Goal: Answer question/provide support

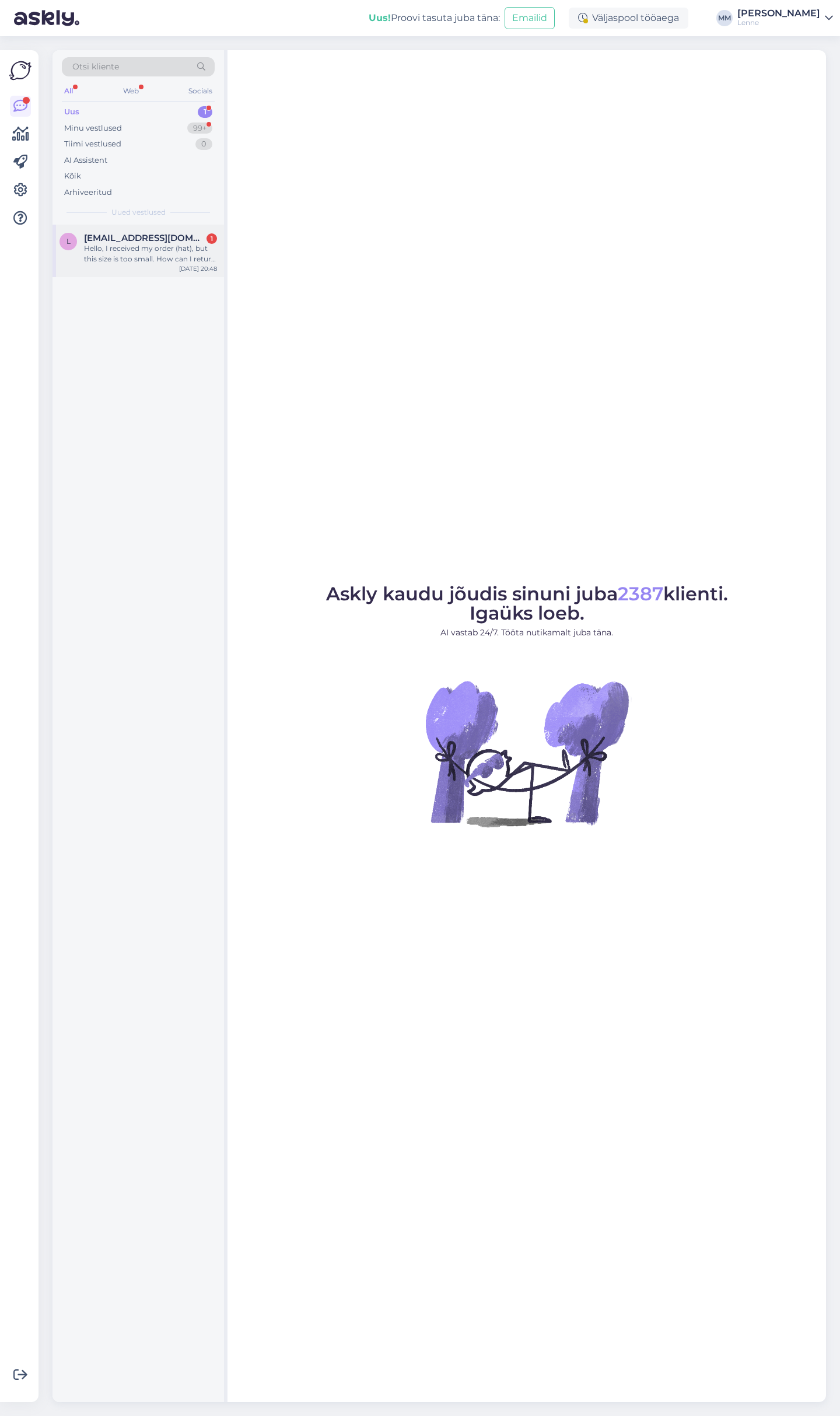
click at [131, 244] on div "Hello, I received my order (hat), but this size is too small. How can I return …" at bounding box center [151, 254] width 133 height 21
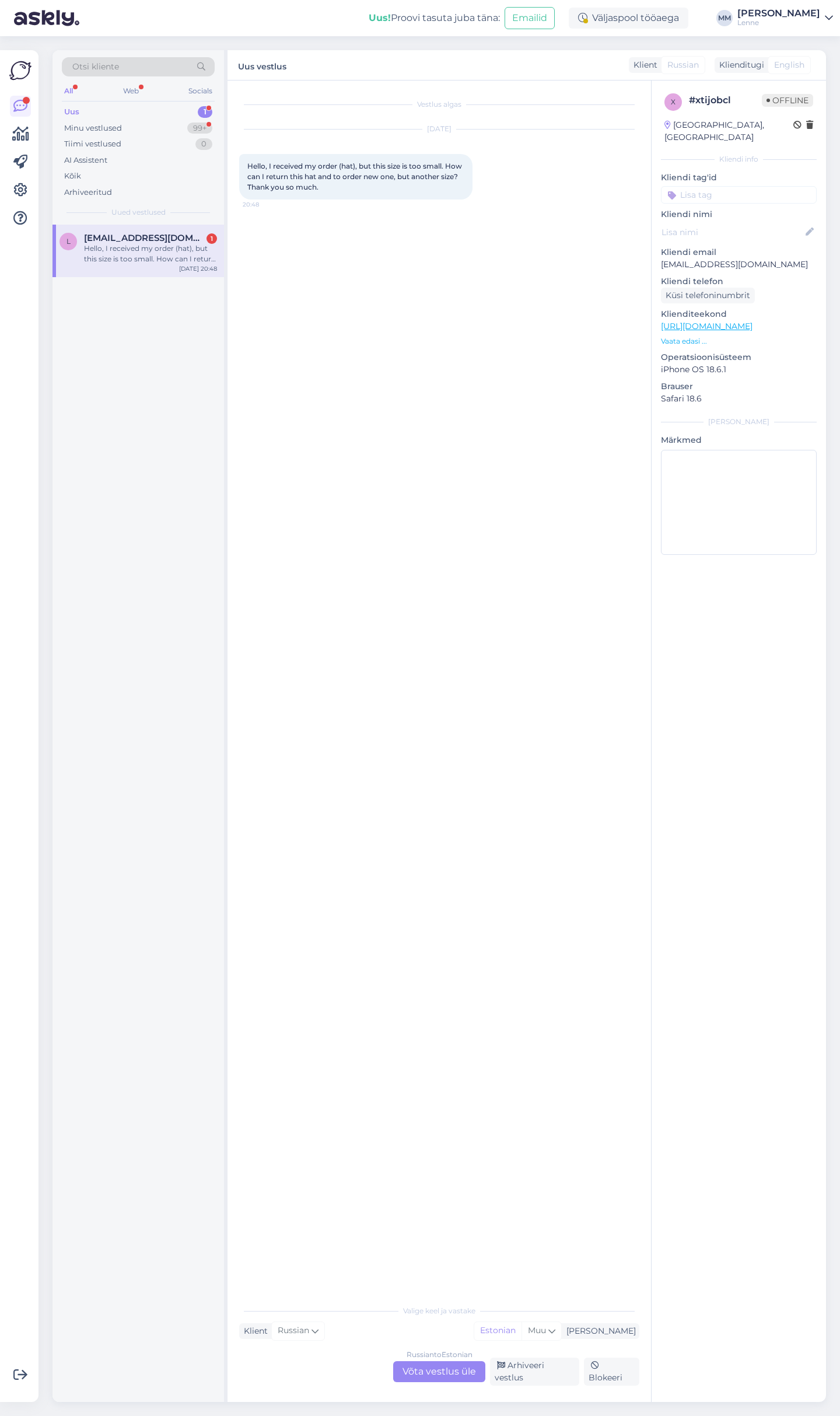
click at [429, 1382] on div "Russian to Estonian Võta vestlus üle" at bounding box center [440, 1371] width 92 height 21
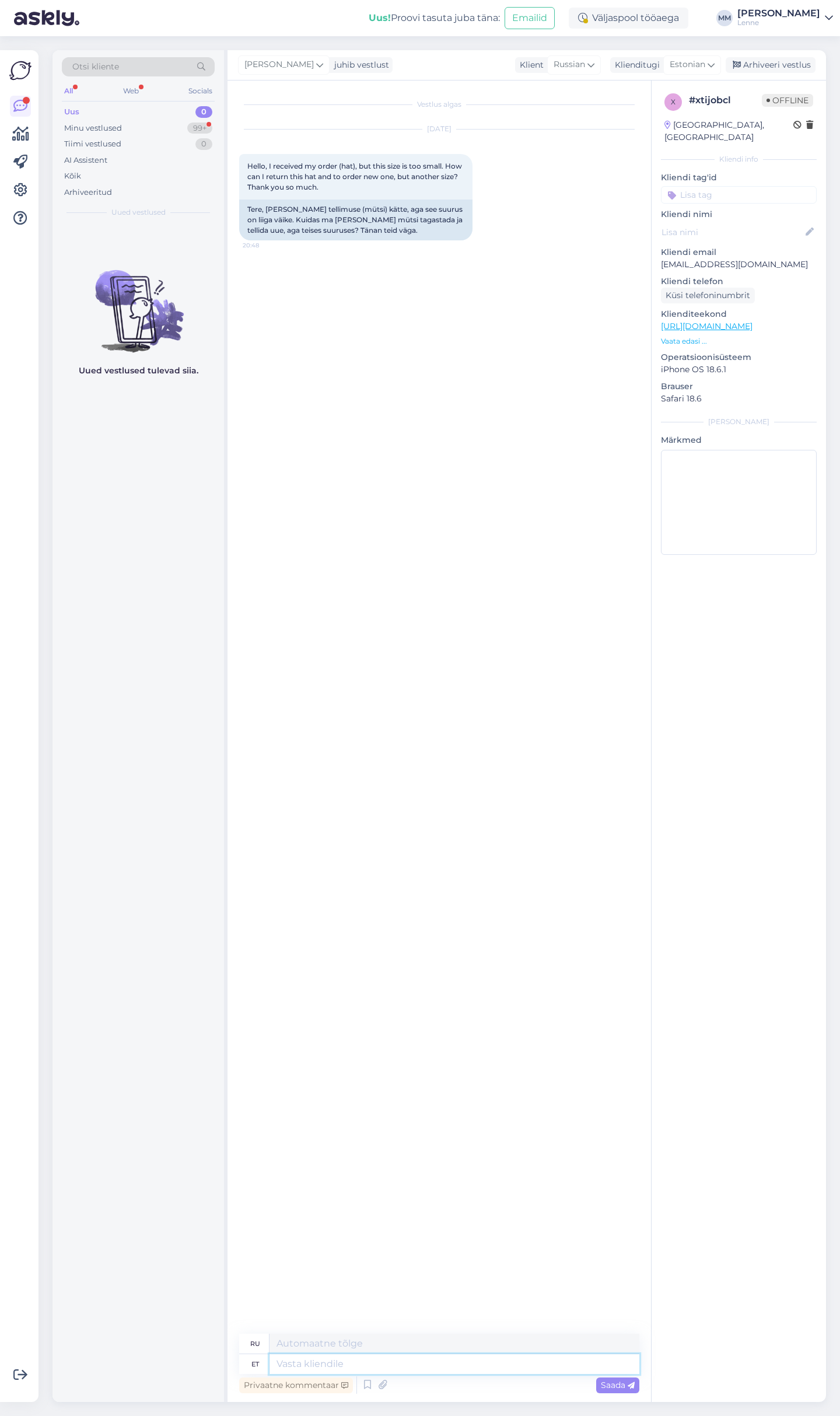
click at [319, 1369] on textarea at bounding box center [454, 1363] width 370 height 20
type textarea "tere,"
type textarea "привет,"
type textarea "tere, kogu"
type textarea "Всем привет."
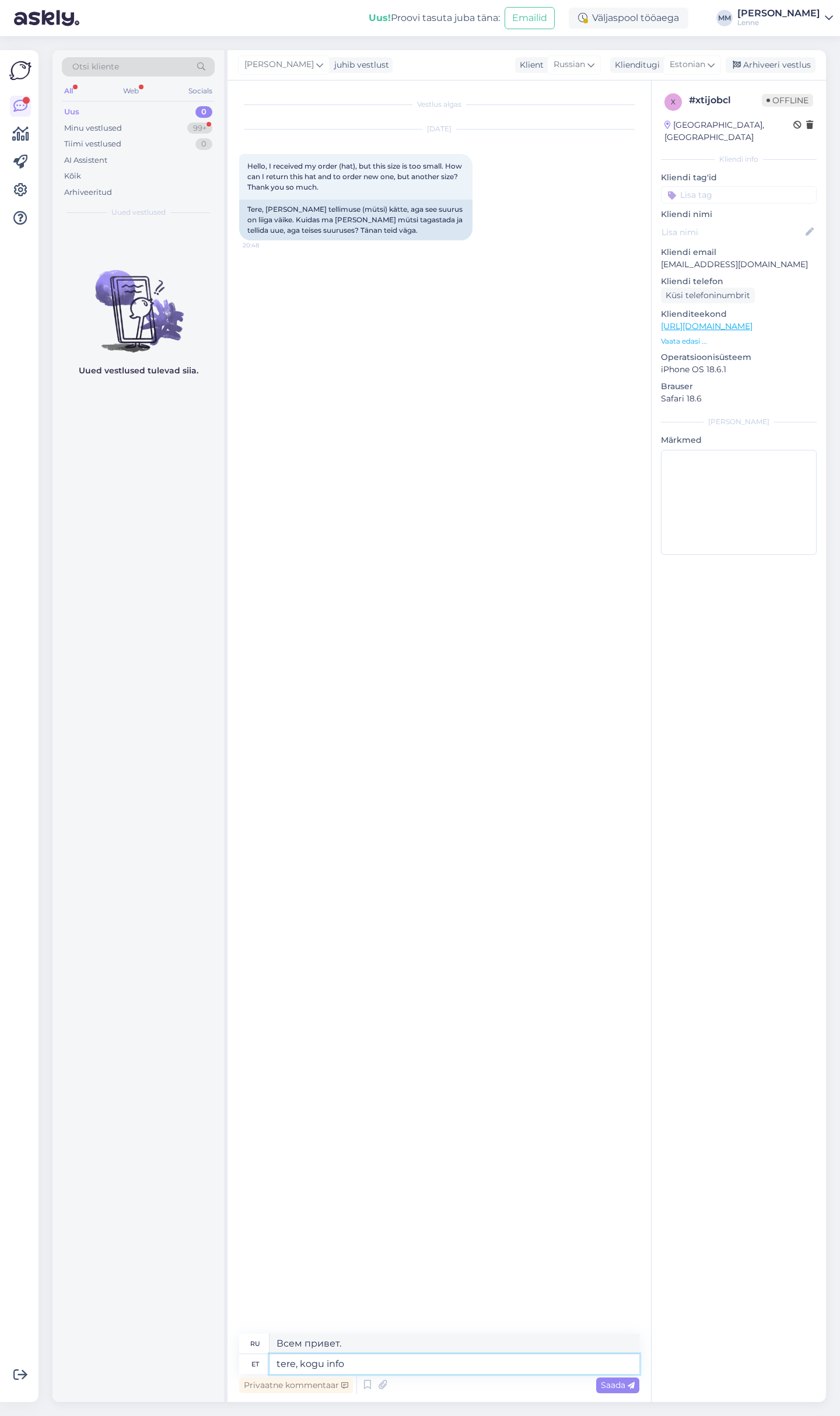
type textarea "tere, kogu info t"
type textarea "привет, вся информация"
type textarea "tere, kogu info tagastuse ko"
type textarea "Здравствуйте, вся информация возвращена."
type textarea "tere, kogu info tagastuse kohta le"
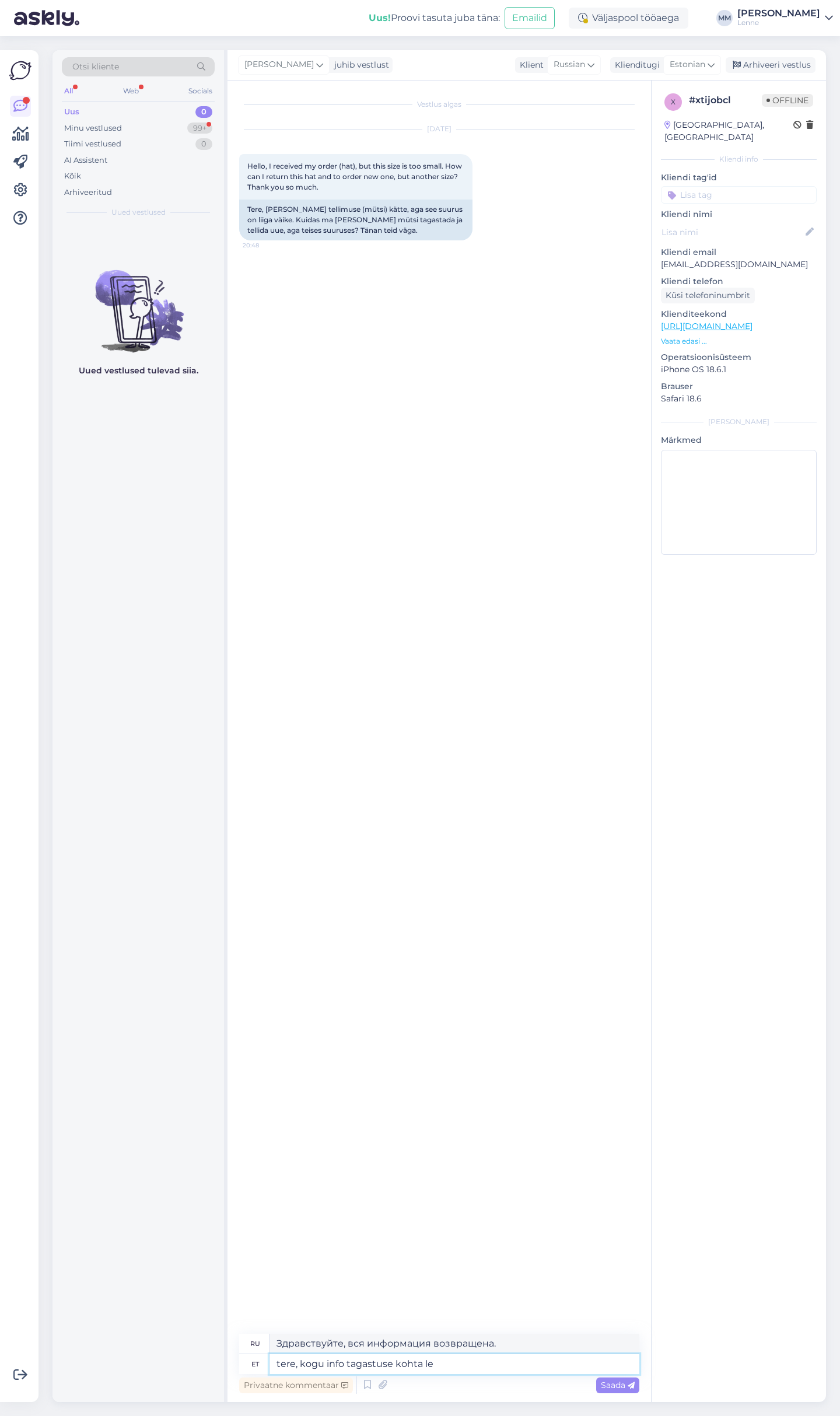
type textarea "Здравствуйте, вся информация о возврате"
type textarea "tere, kogu info tagastuse kohta leiate s"
type textarea "Здравствуйте, всю информацию о возвратах вы можете найти здесь."
type textarea "tere, kogu info tagastuse kohta leiate siit:"
type textarea "Здравствуйте, всю информацию о возвратах можно найти здесь:"
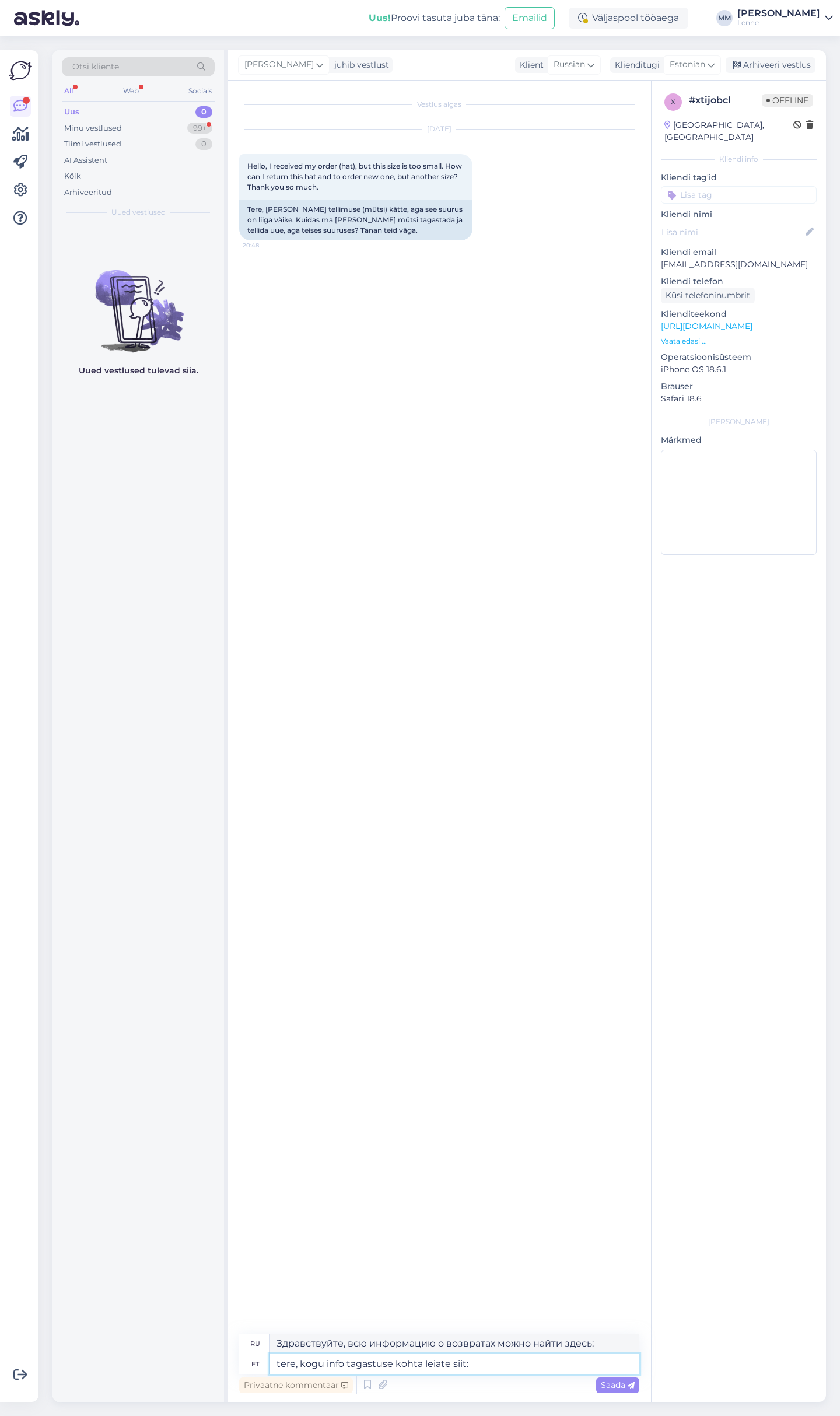
paste textarea "[URL][DOMAIN_NAME]"
type textarea "tere, kogu info tagastuse kohta leiate siit: [URL][DOMAIN_NAME]"
type textarea "Здравствуйте, всю информацию о возврате вы можете найти здесь: [URL][DOMAIN_NAM…"
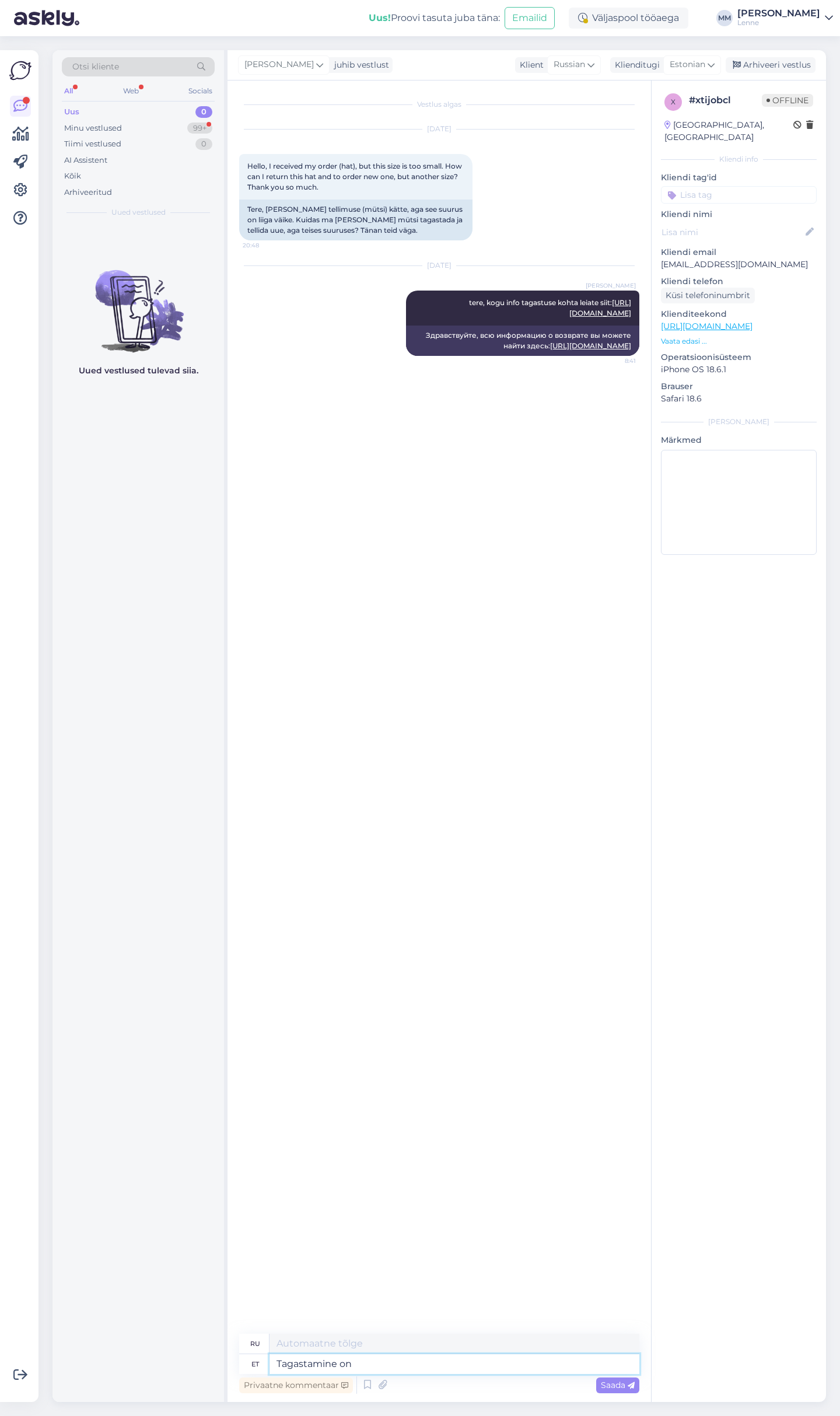
type textarea "Tagastamine on k"
type textarea "Возврат есть"
type textarea "Tagastamine on kliendi e"
type textarea "Ответственность за возврат товара несет покупатель."
type textarea "Tagastamine on kliendi enda kulul."
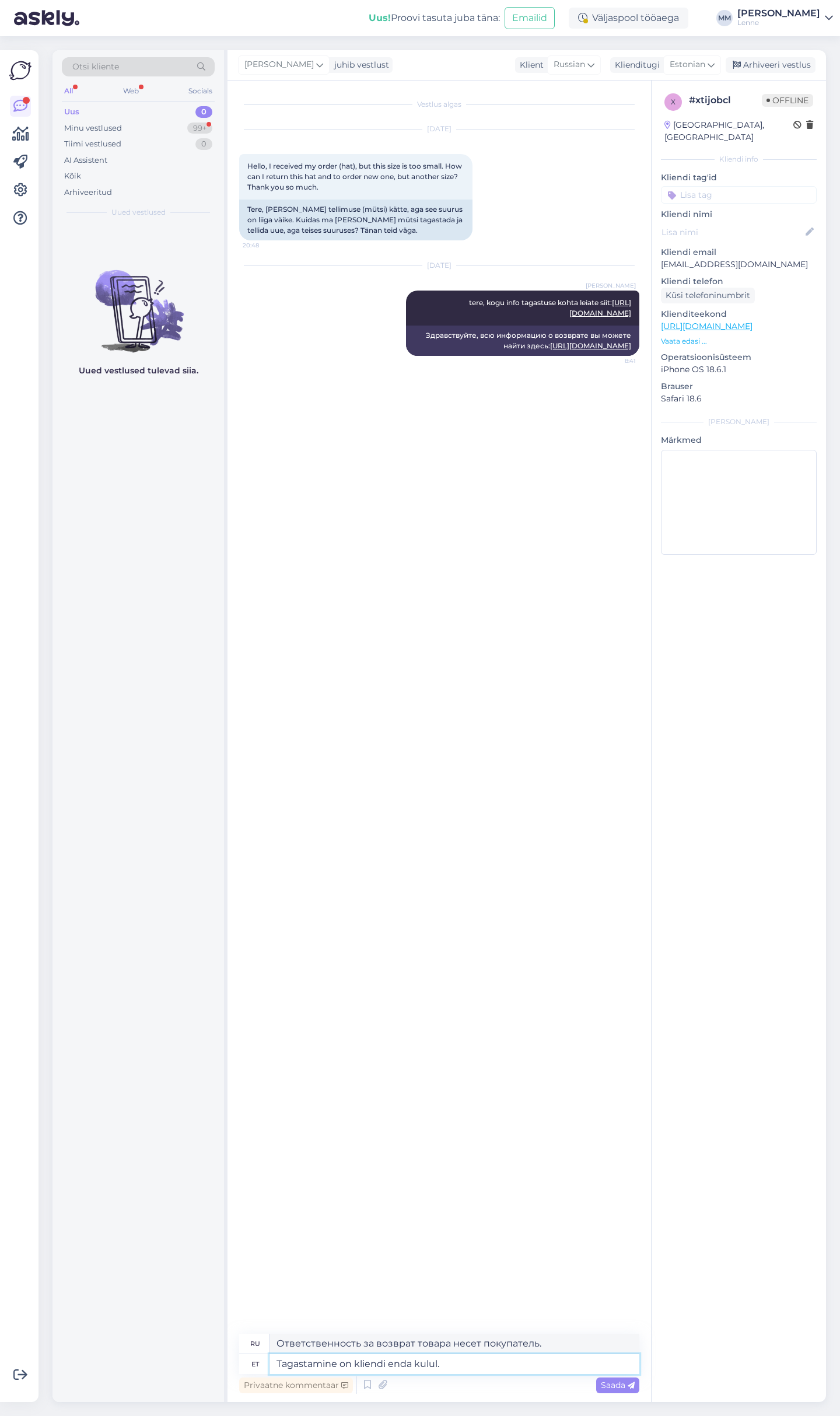
type textarea "Возврат товара осуществляется за счет покупателя."
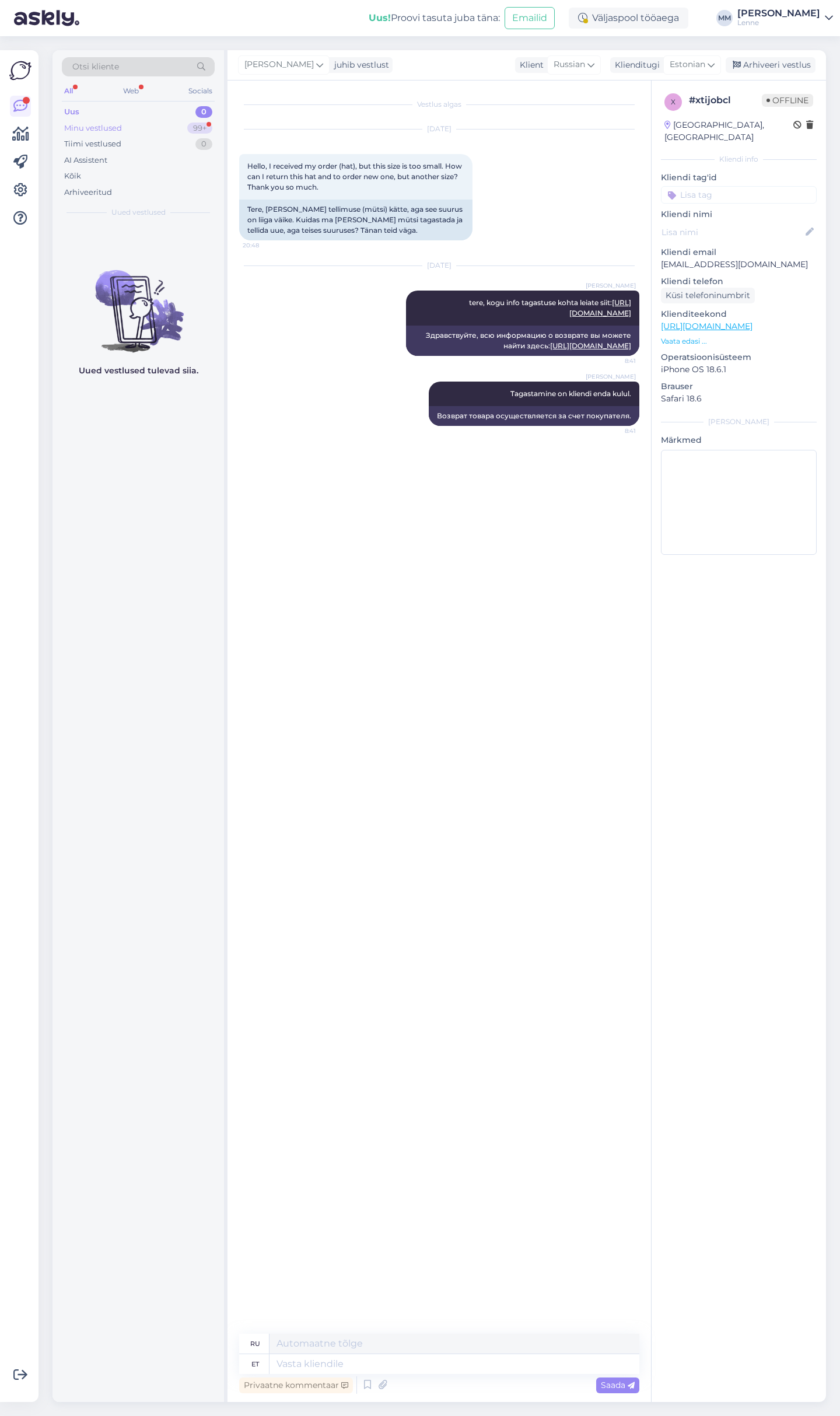
click at [100, 123] on div "Minu vestlused" at bounding box center [92, 128] width 58 height 11
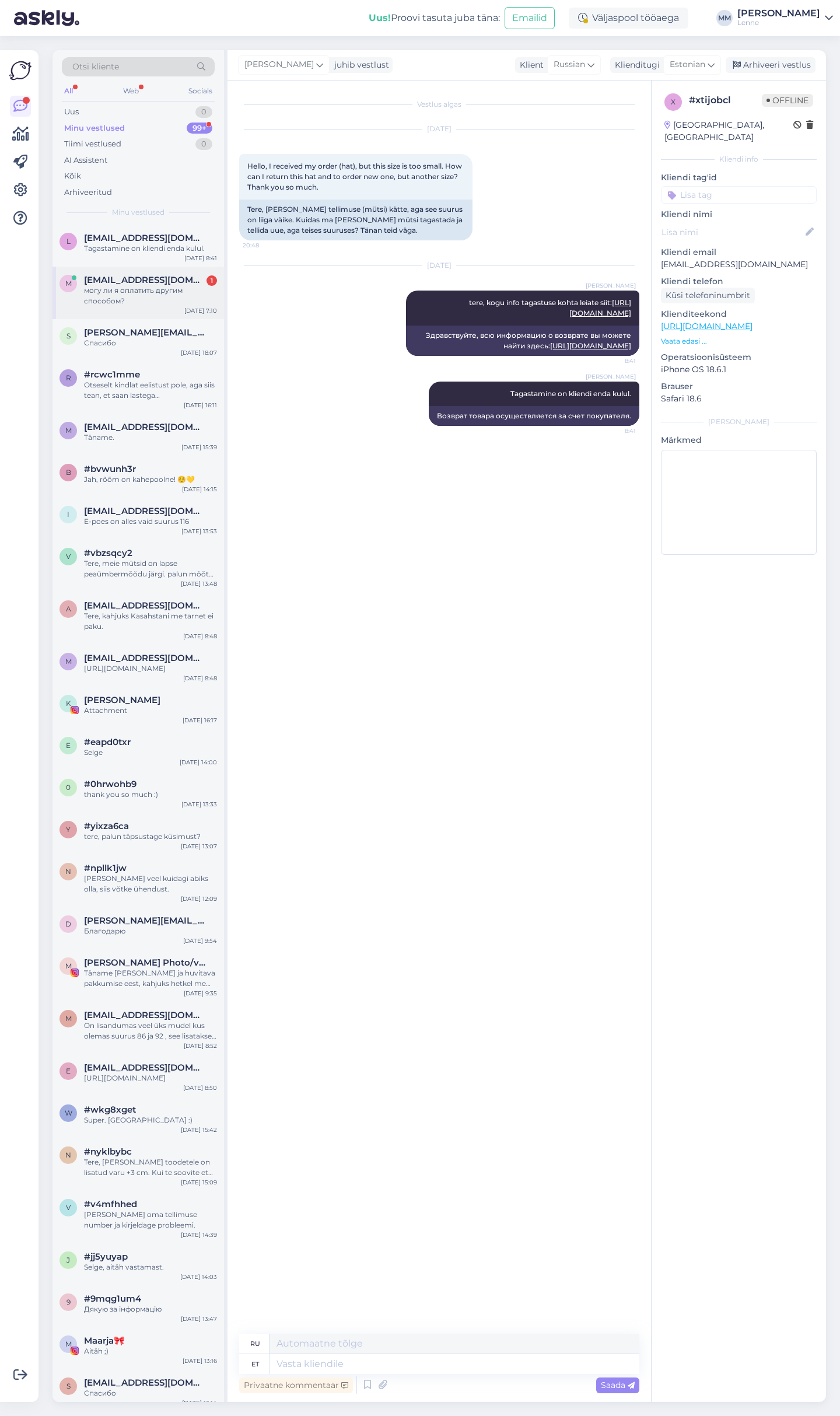
click at [137, 280] on span "[EMAIL_ADDRESS][DOMAIN_NAME]" at bounding box center [145, 280] width 121 height 11
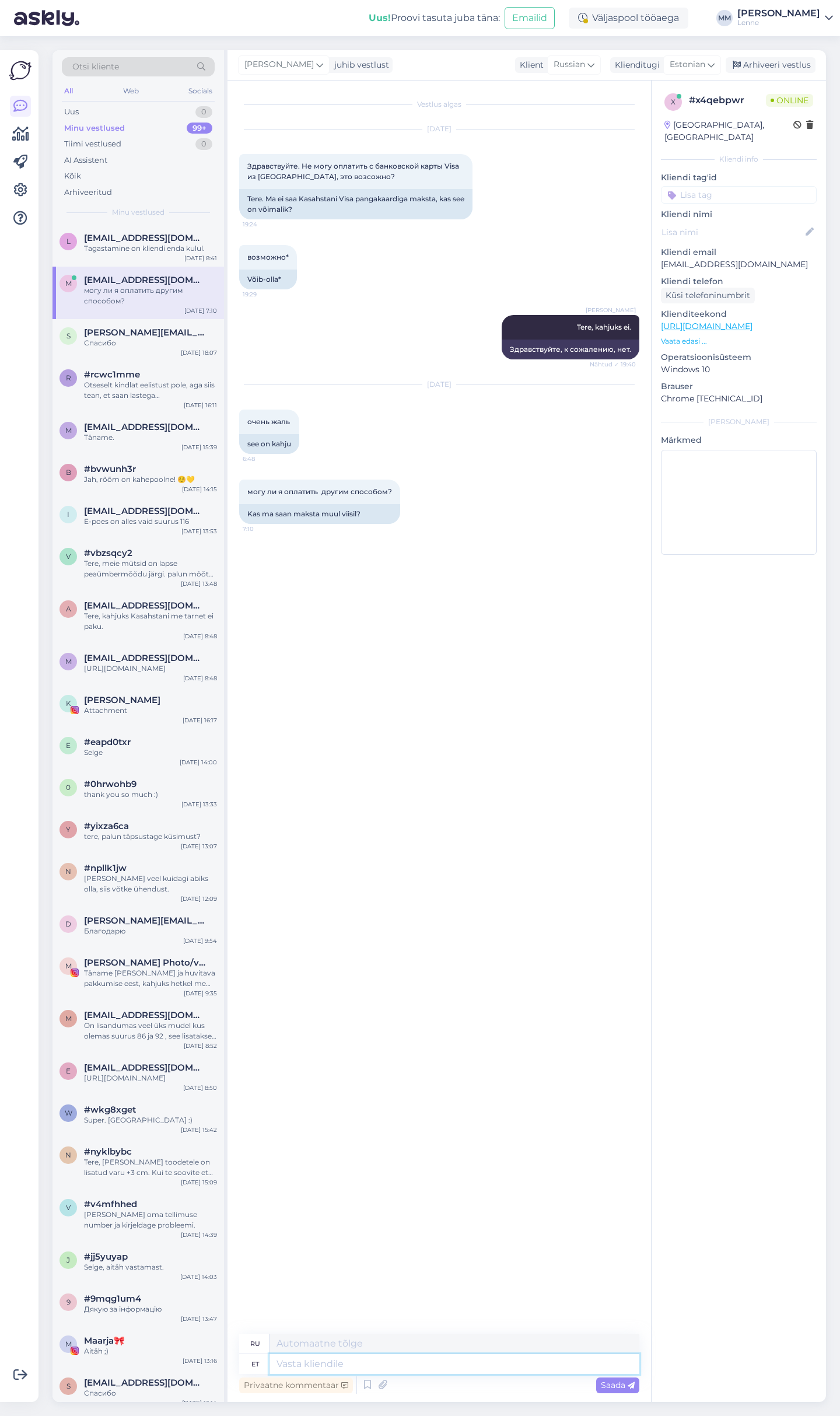
click at [393, 1362] on textarea at bounding box center [454, 1363] width 370 height 20
type textarea "[PERSON_NAME]"
type textarea "Если"
type textarea "Kui teil o"
type textarea "Если у вас есть"
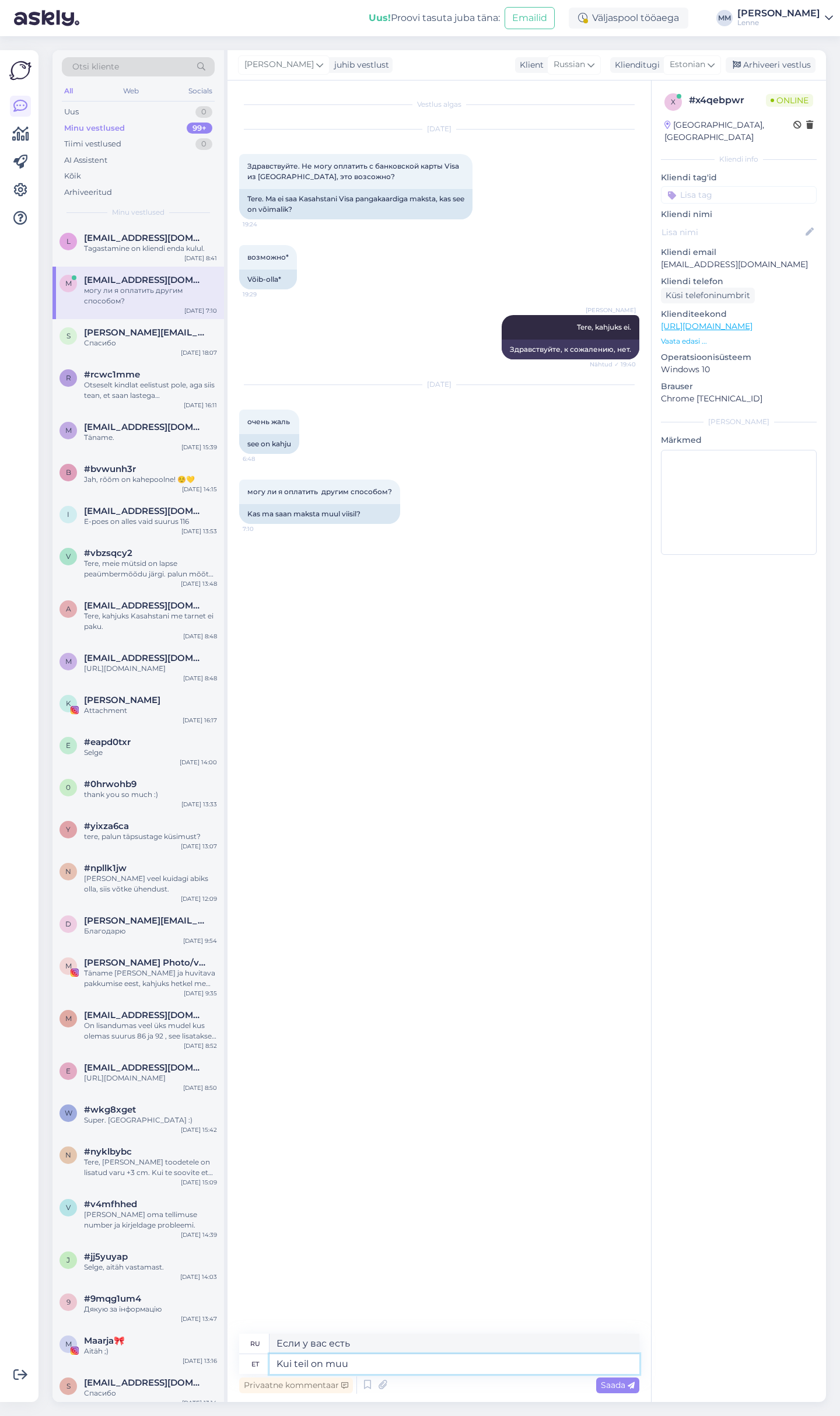
type textarea "Kui teil on muu"
type textarea "Если у вас есть другие"
type textarea "Kui teil on muu kaart"
type textarea "Если у вас есть другая карта"
type textarea "Kui teil on muu kaart,"
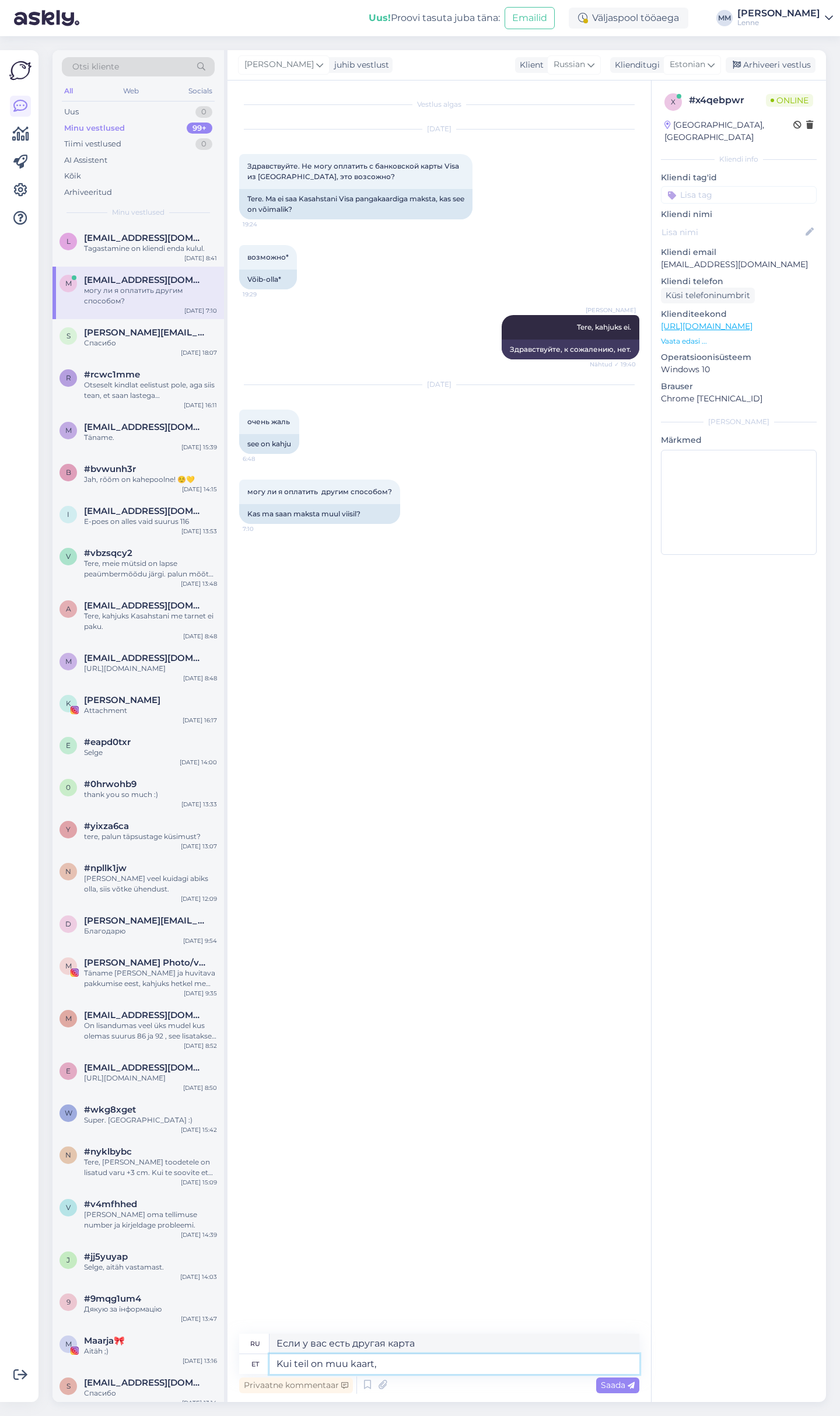
type textarea "Если у вас есть другая карта,"
type textarea "Kui teil on muu kaart, Vene"
type textarea "Если у вас есть другая карта, русская"
type textarea "Kui teil on muu kaart, Vene ,Ka"
type textarea "Если у вас есть еще одна карта, тоже российская"
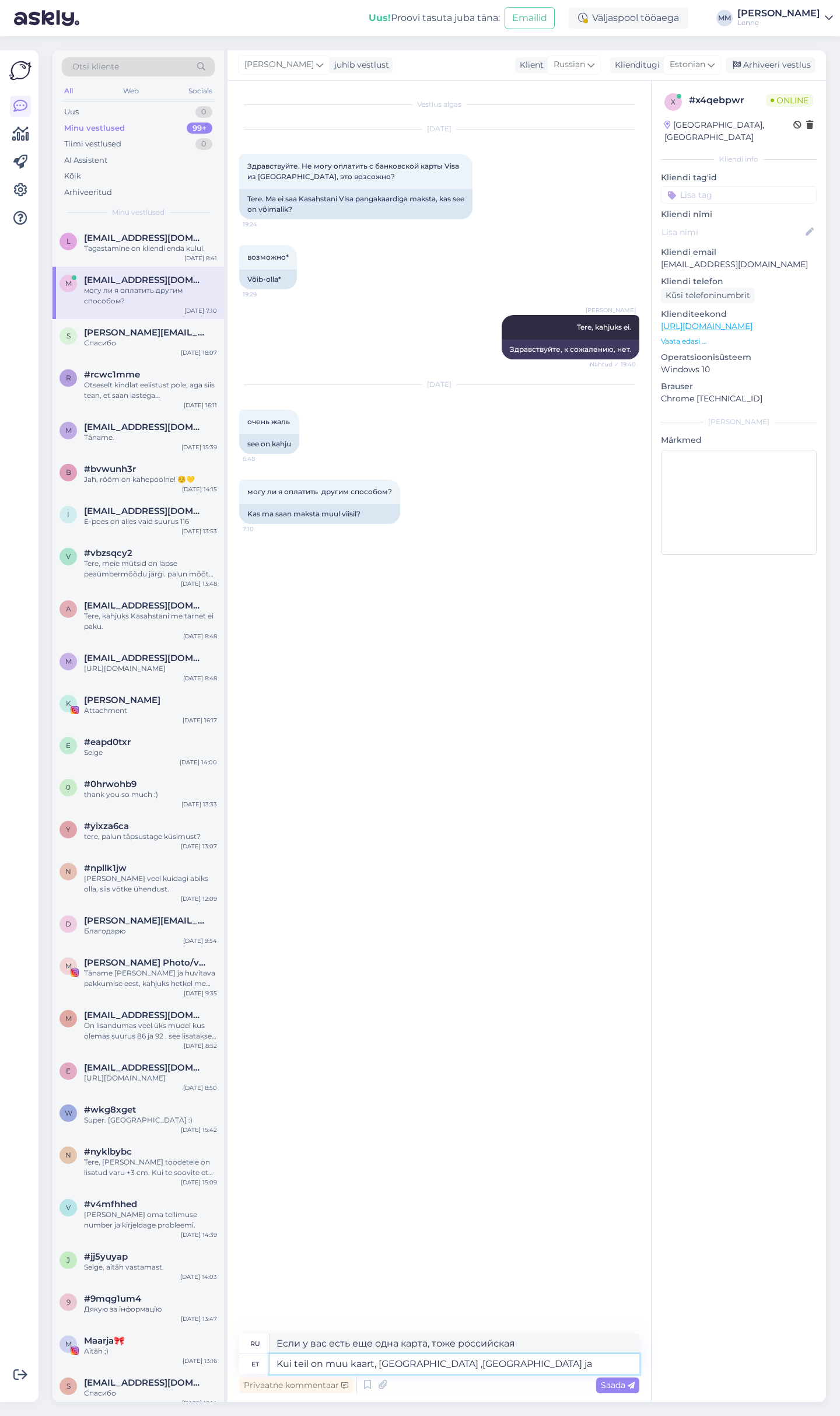
type textarea "Kui teil on muu kaart, [GEOGRAPHIC_DATA] ,[GEOGRAPHIC_DATA] ja"
type textarea "Если у вас есть другая карта, российская, казахстанская и"
type textarea "Kui teil on muu kaart, [GEOGRAPHIC_DATA] ,[GEOGRAPHIC_DATA] ja [GEOGRAPHIC_DATA…"
type textarea "Если у вас есть другая карта, [GEOGRAPHIC_DATA], [GEOGRAPHIC_DATA] и [GEOGRAPHI…"
type textarea "Kui teil on muu kaart, [GEOGRAPHIC_DATA] ,[GEOGRAPHIC_DATA] ja [GEOGRAPHIC_DATA…"
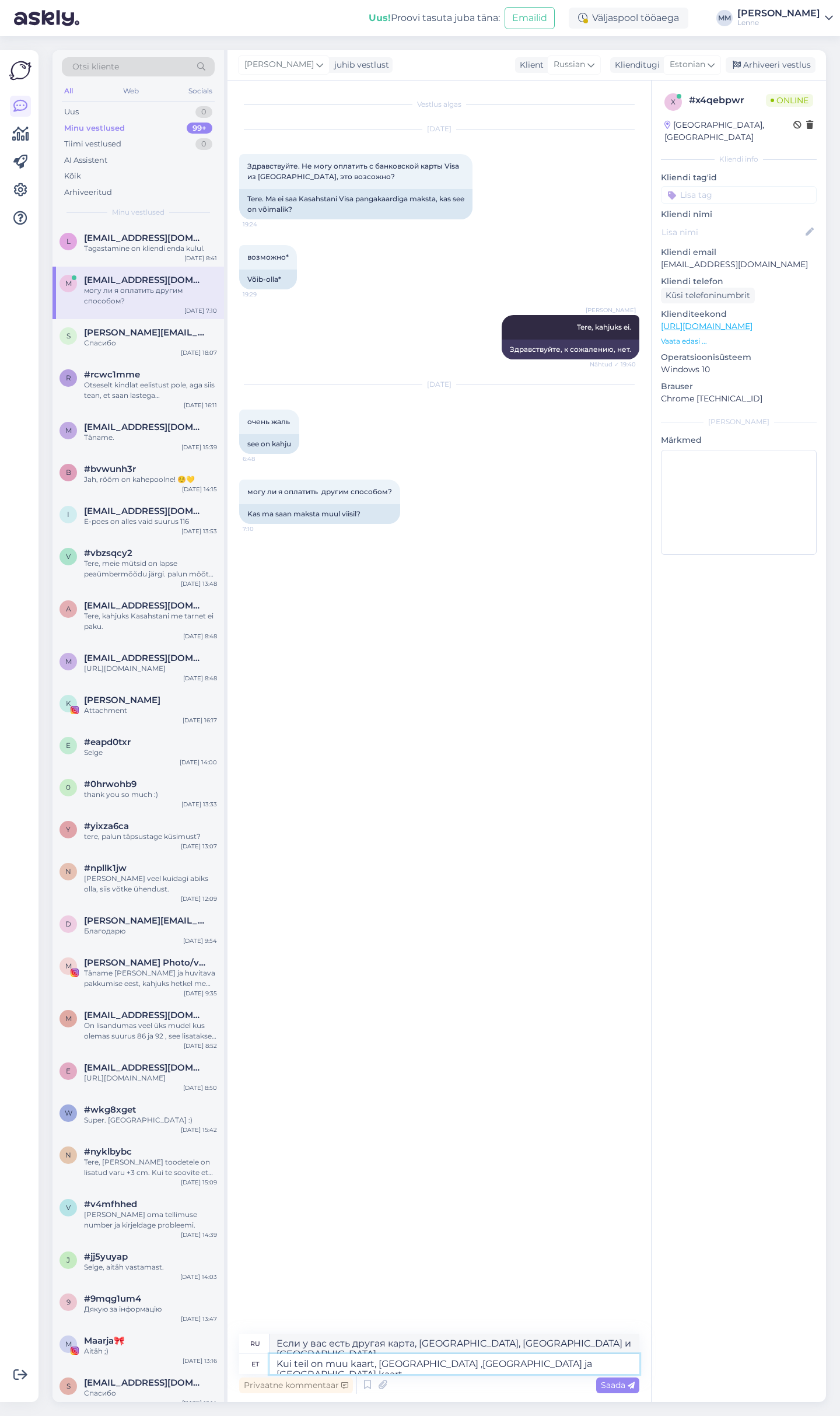
type textarea "Если у вас есть другая карта, русская, казахская и украинская карта"
type textarea "Kui teil on muu kaart, [GEOGRAPHIC_DATA] ,[GEOGRAPHIC_DATA] ja [GEOGRAPHIC_DATA…"
type textarea "Если у вас есть другая карта, то к сожалению карты [GEOGRAPHIC_DATA], [GEOGRAPH…"
type textarea "Kui teil on muu kaart, [GEOGRAPHIC_DATA] ,[GEOGRAPHIC_DATA] ja [GEOGRAPHIC_DATA…"
type textarea "Если у вас другая карта, то, к сожалению, российская, казахская и украинская ка…"
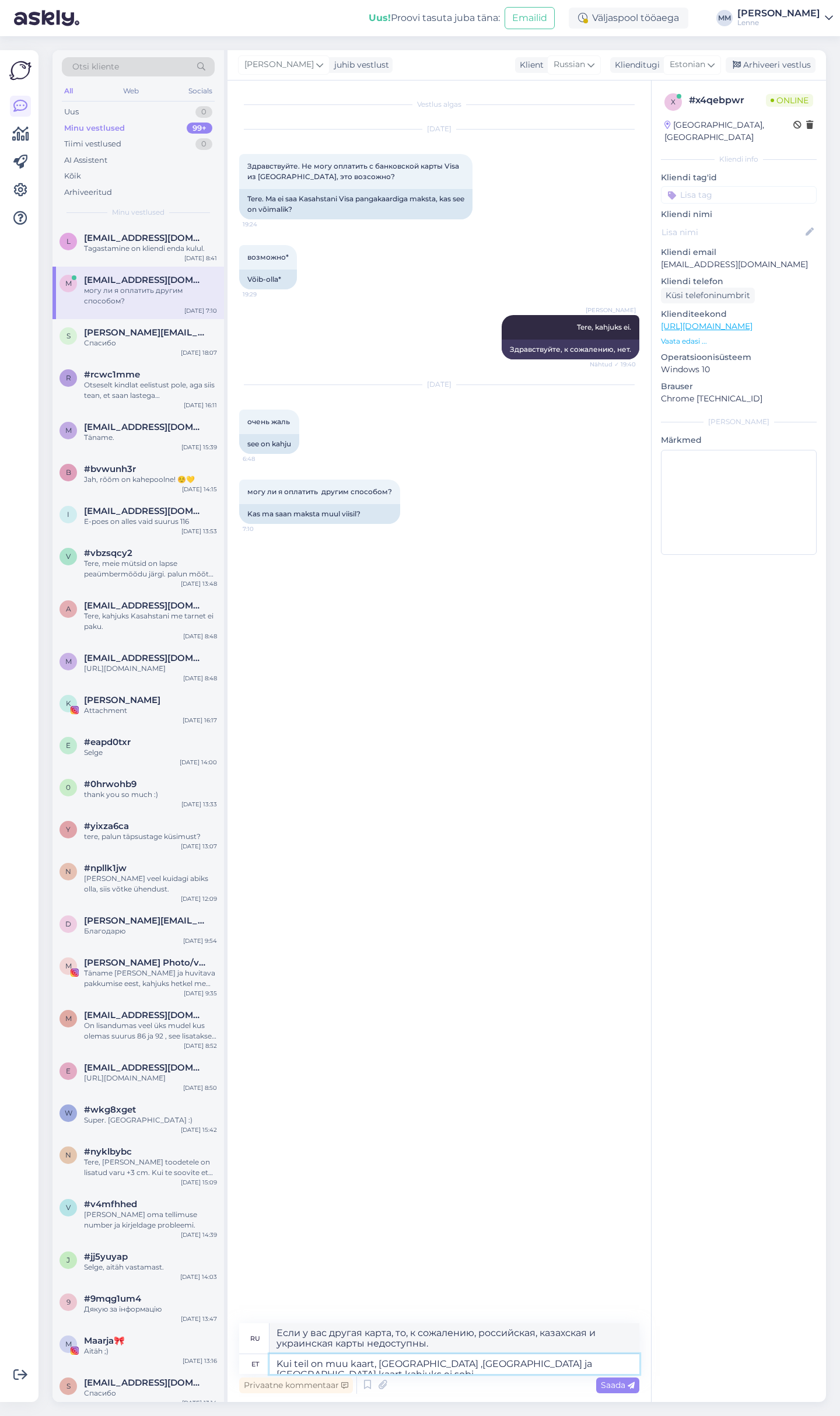
type textarea "Kui teil on muu kaart, [GEOGRAPHIC_DATA] ,[GEOGRAPHIC_DATA] ja [GEOGRAPHIC_DATA…"
type textarea "Если у вас другая карта, то, к сожалению, российская, казахская и украинская ка…"
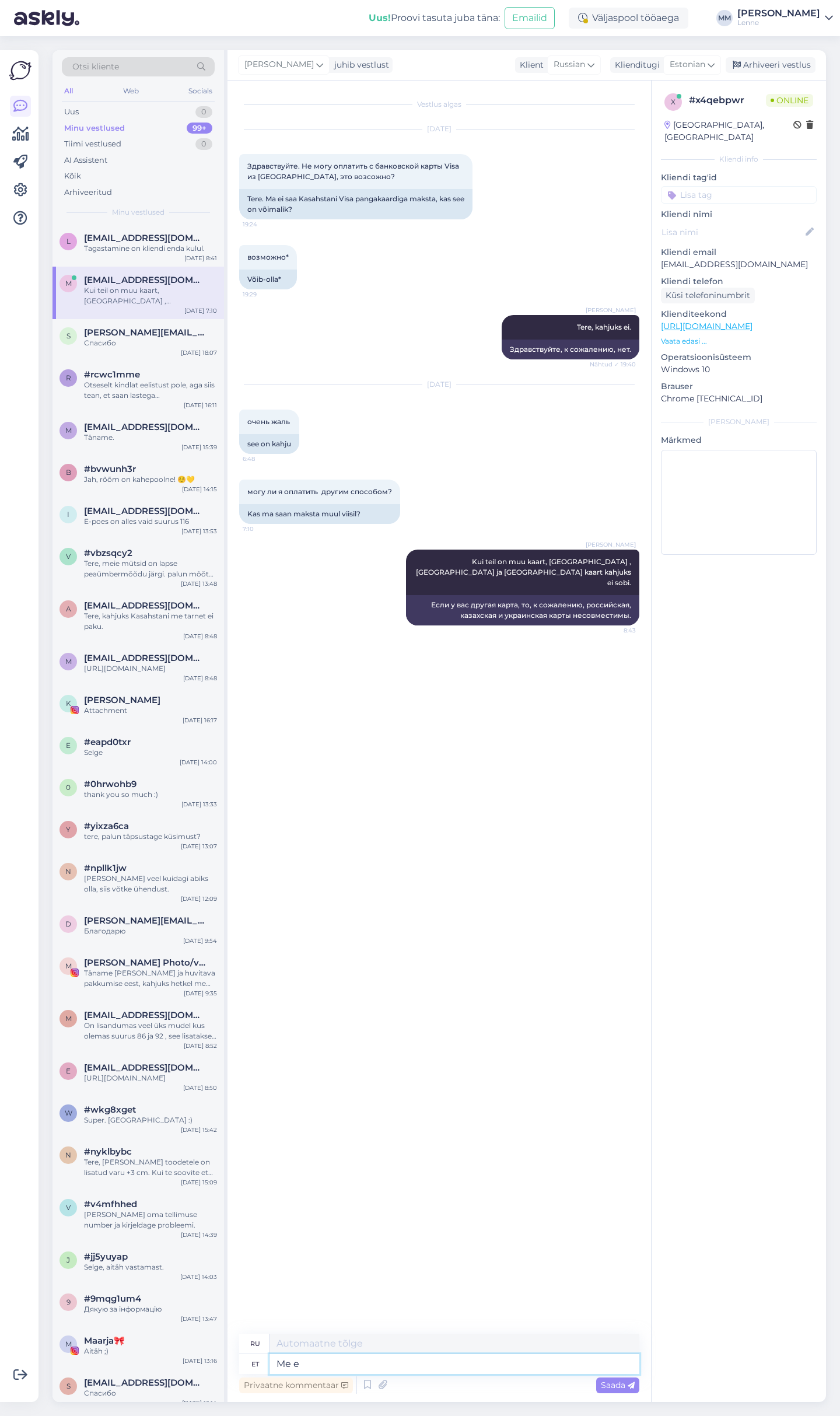
type textarea "Me ei"
type textarea "Мы"
type textarea "Me ei p"
type textarea "Мы не"
type textarea "Me ei paku k"
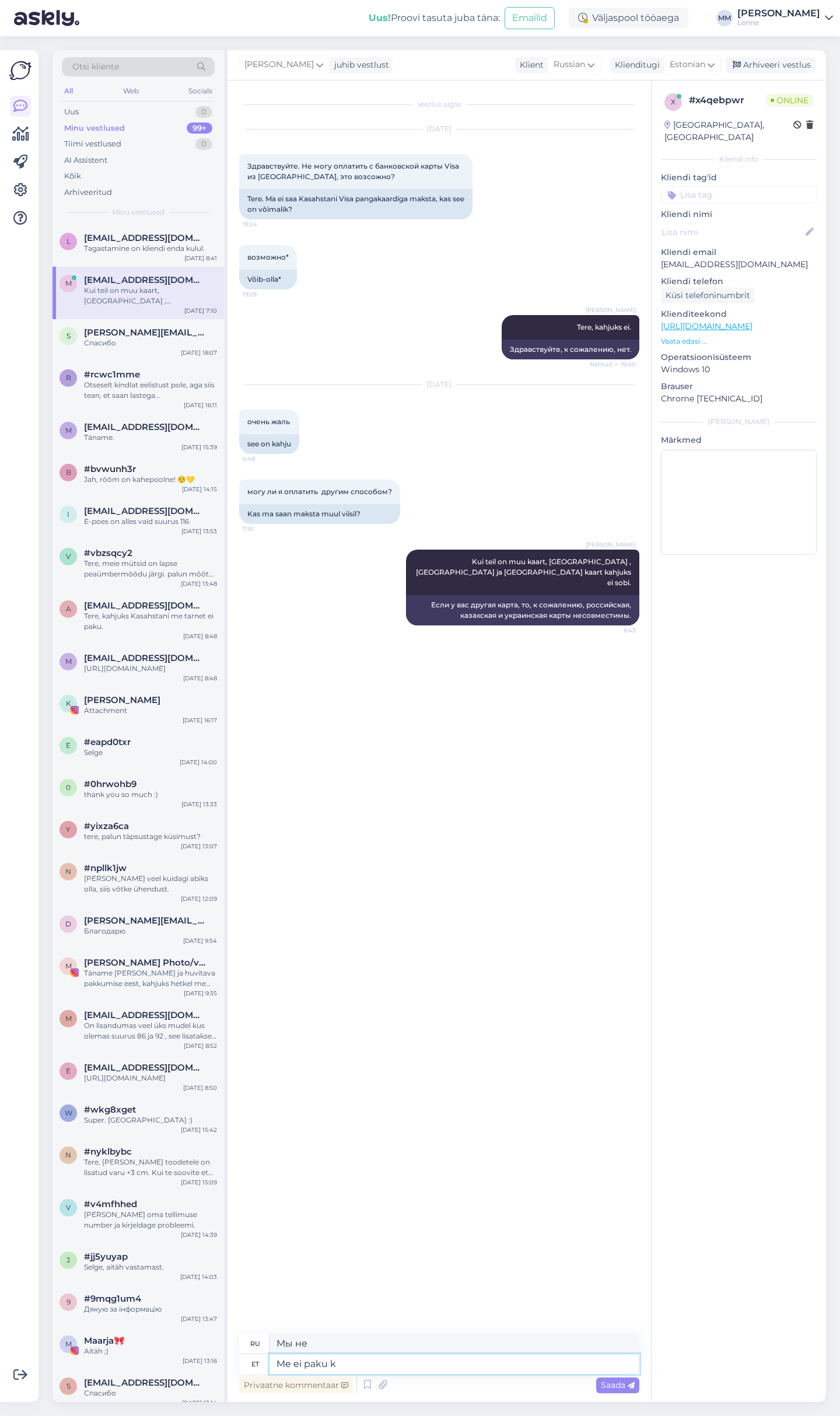
type textarea "Мы не предлагаем"
type textarea "Me ei paku ka t"
type textarea "Мы также не предлагаем"
type textarea "Me ei paku ka tarnet"
type textarea "Мы также не осуществляем доставку."
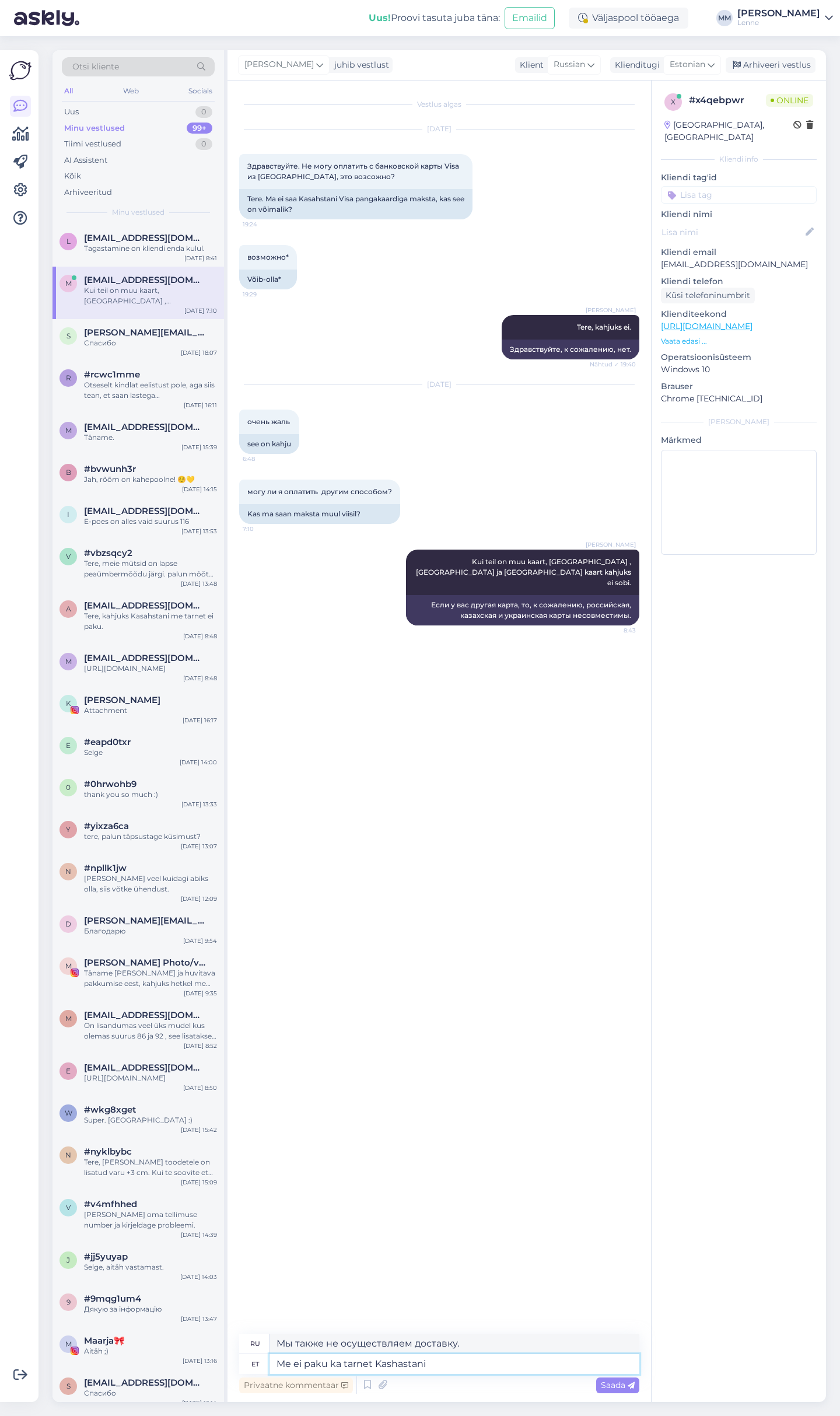
type textarea "Me ei paku ka tarnet Kashastani."
type textarea "Мы также не осуществляем доставку в [GEOGRAPHIC_DATA]."
